Goal: Navigation & Orientation: Find specific page/section

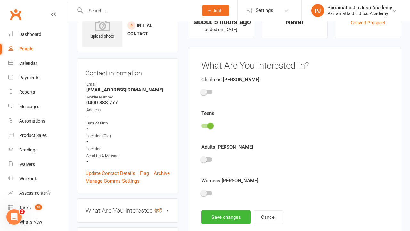
scroll to position [44, 0]
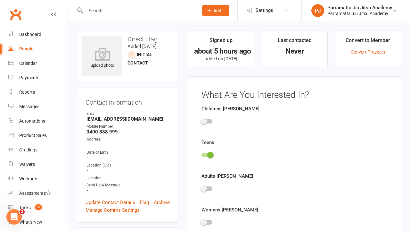
scroll to position [44, 0]
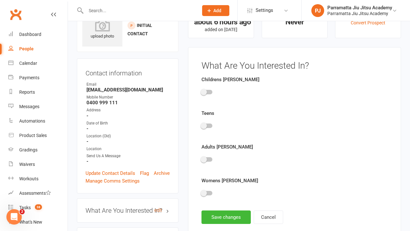
scroll to position [44, 0]
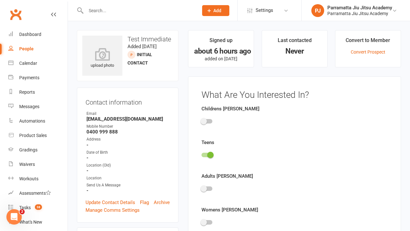
scroll to position [44, 0]
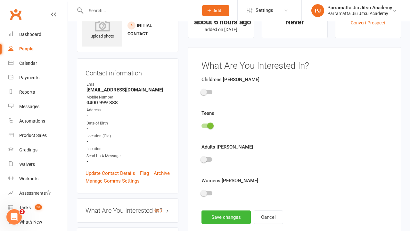
scroll to position [44, 0]
